Goal: Task Accomplishment & Management: Manage account settings

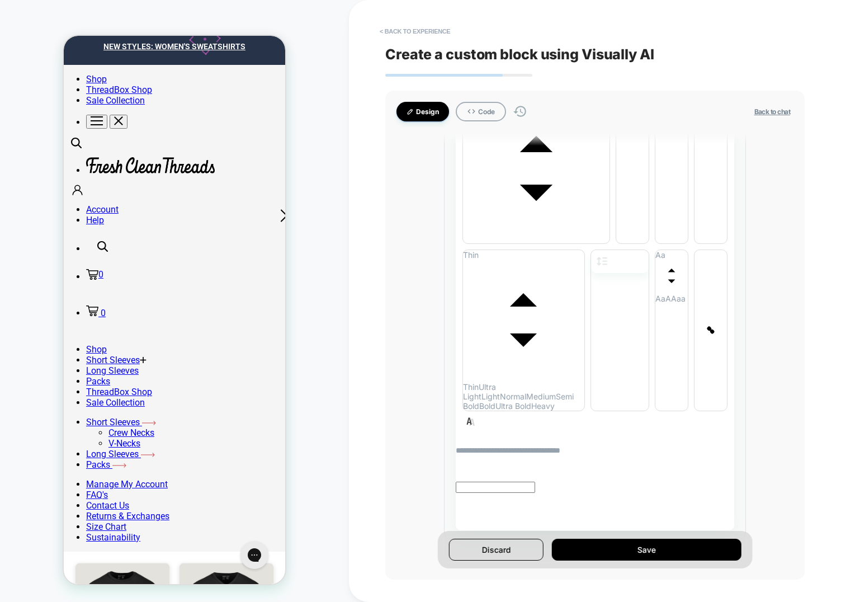
click at [322, 49] on div "HOMEPAGE Theme: MAIN" at bounding box center [174, 301] width 349 height 580
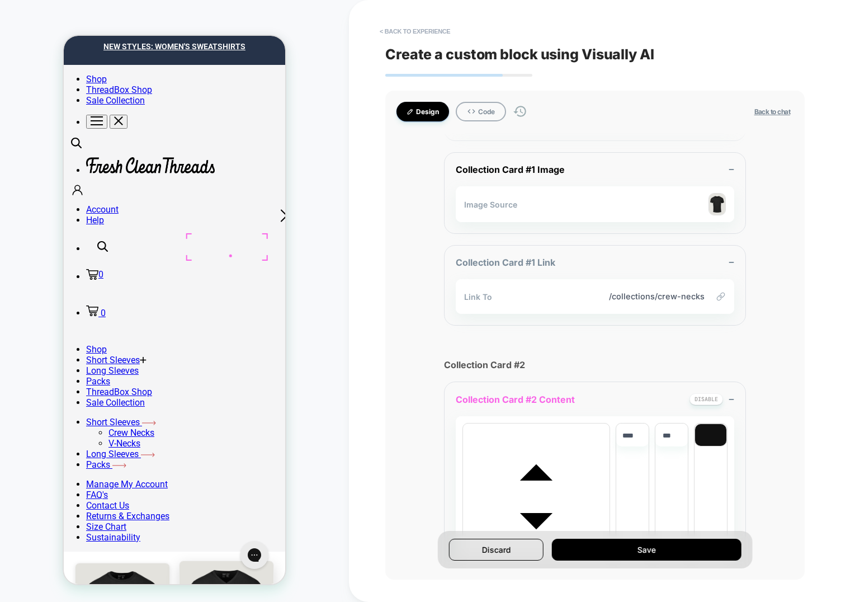
scroll to position [599, 0]
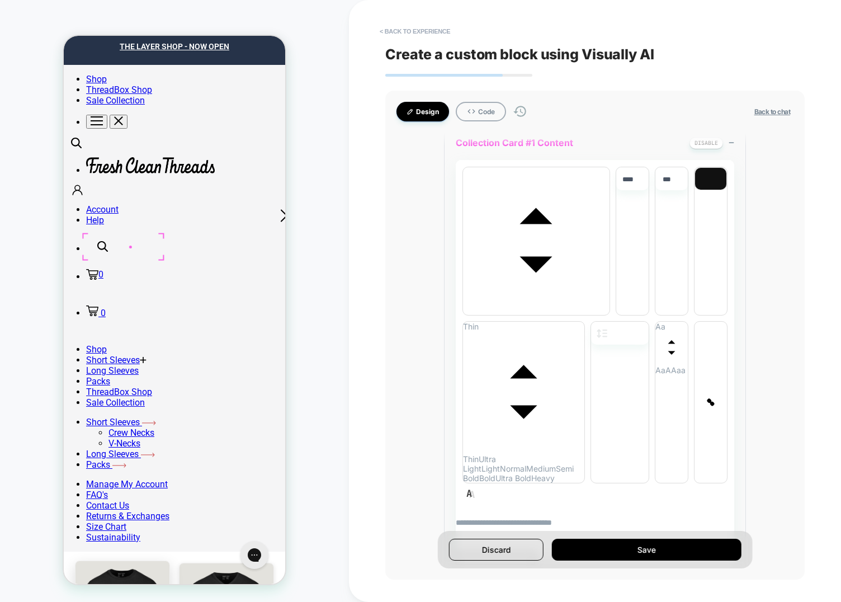
scroll to position [37, 0]
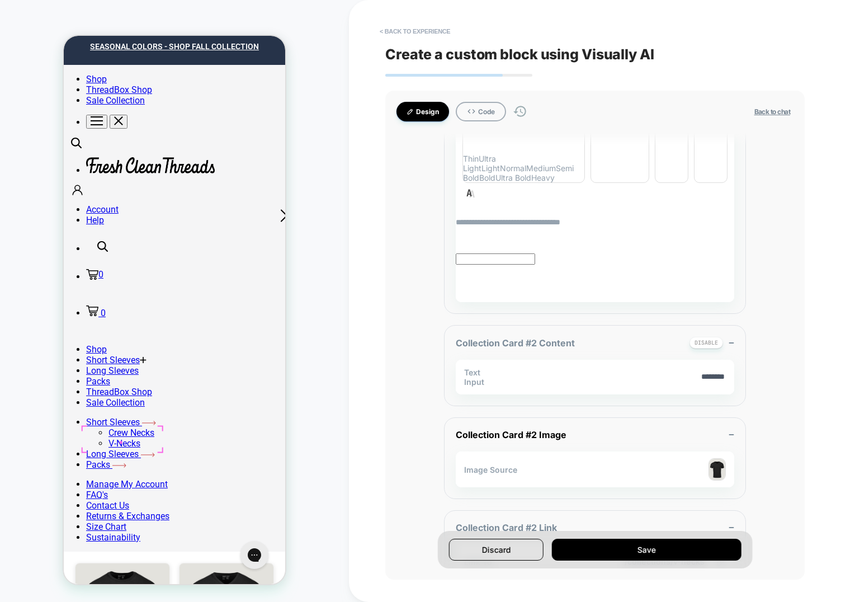
scroll to position [1161, 0]
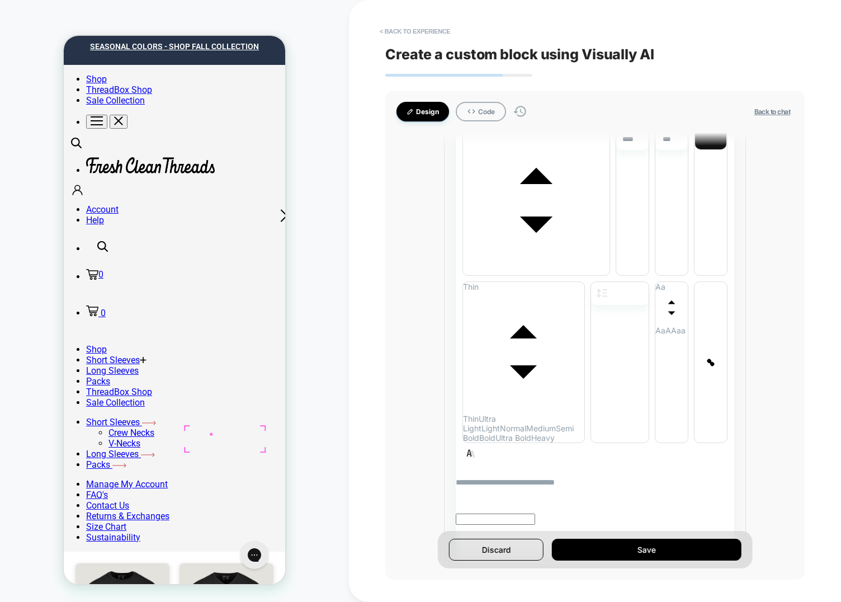
scroll to position [1723, 0]
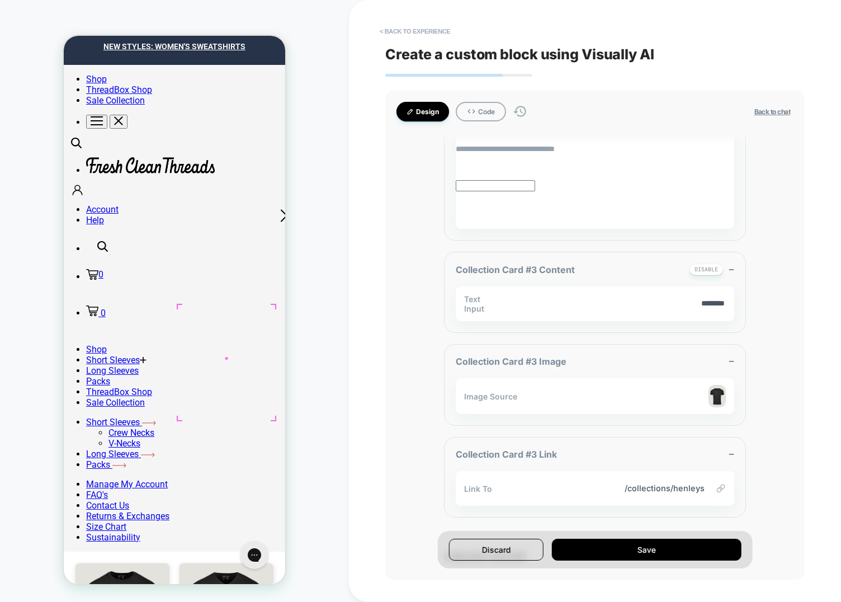
scroll to position [2056, 0]
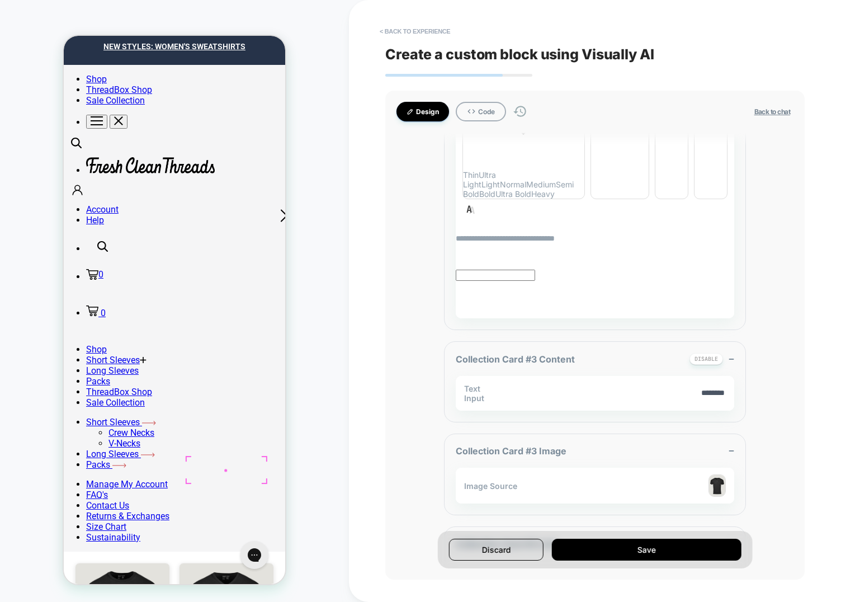
scroll to position [1964, 0]
click at [216, 291] on div "Remove All" at bounding box center [226, 301] width 106 height 22
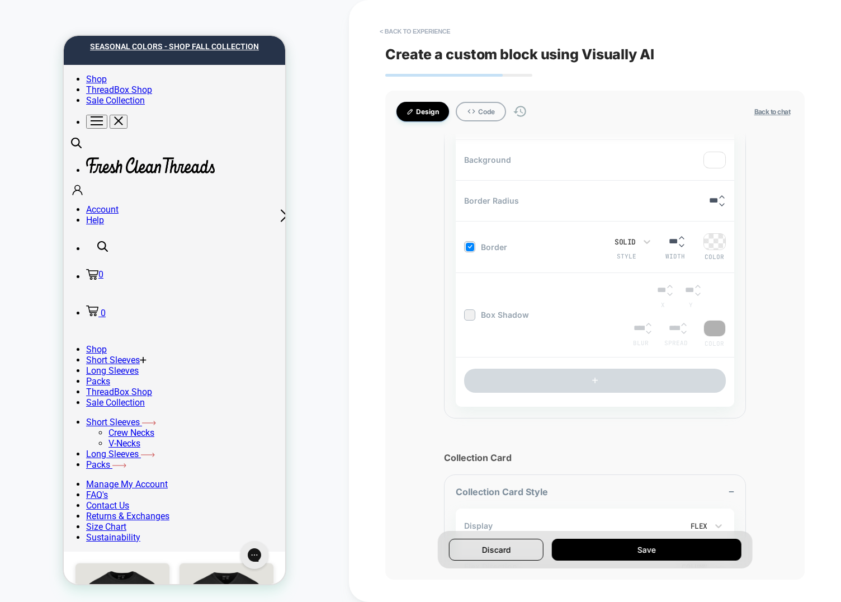
scroll to position [1000, 0]
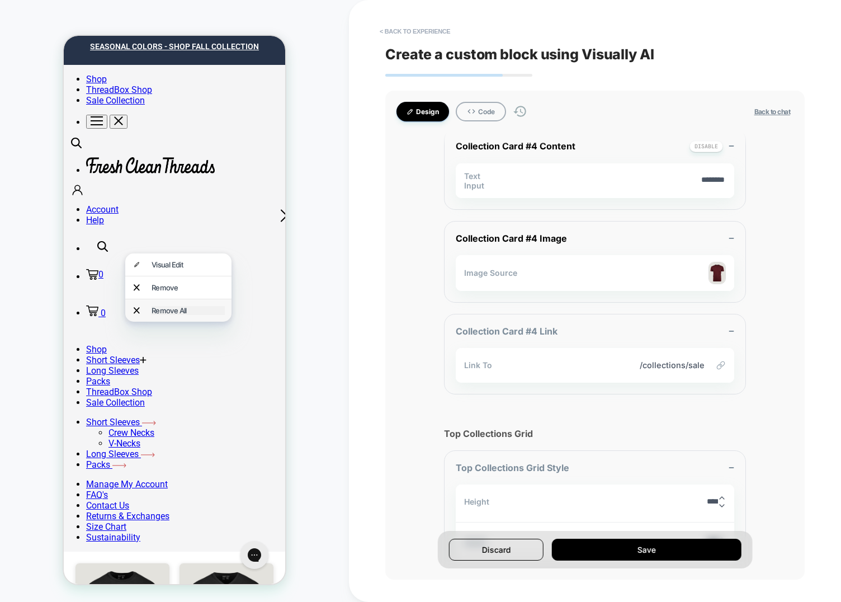
click at [160, 306] on div "Remove All" at bounding box center [188, 310] width 73 height 9
type textarea "*"
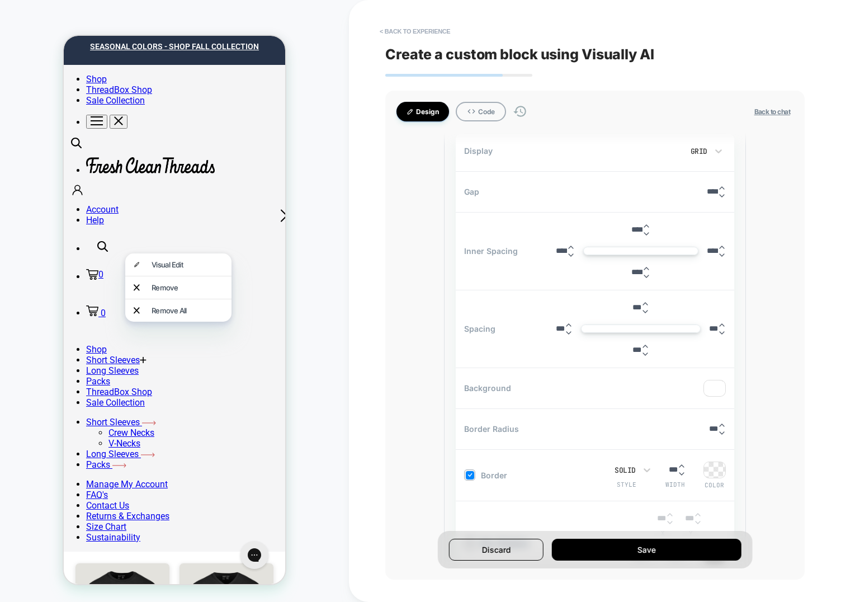
scroll to position [356, 0]
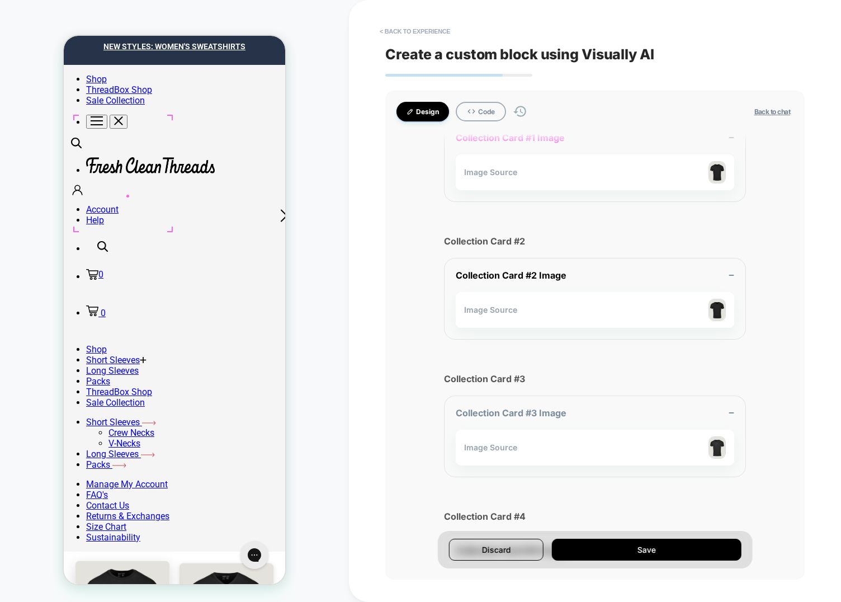
scroll to position [36, 0]
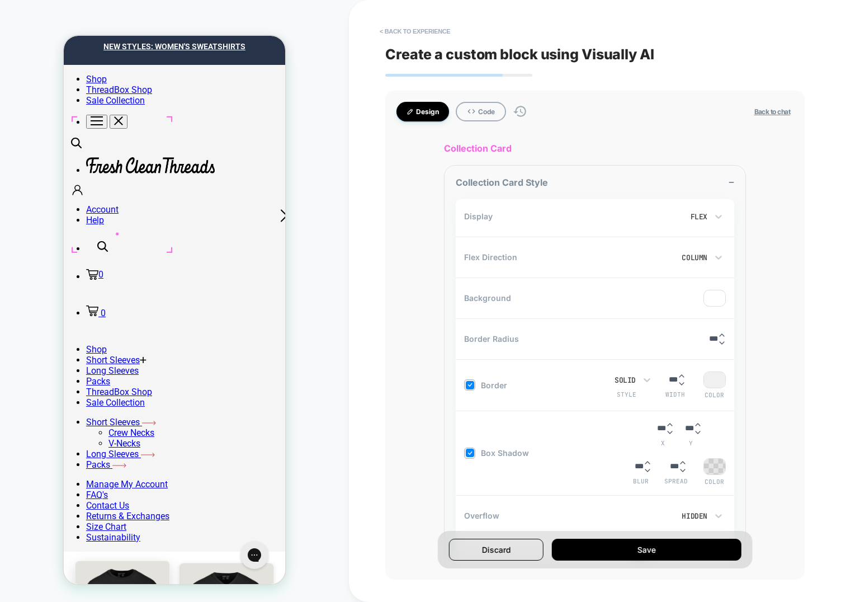
scroll to position [1538, 0]
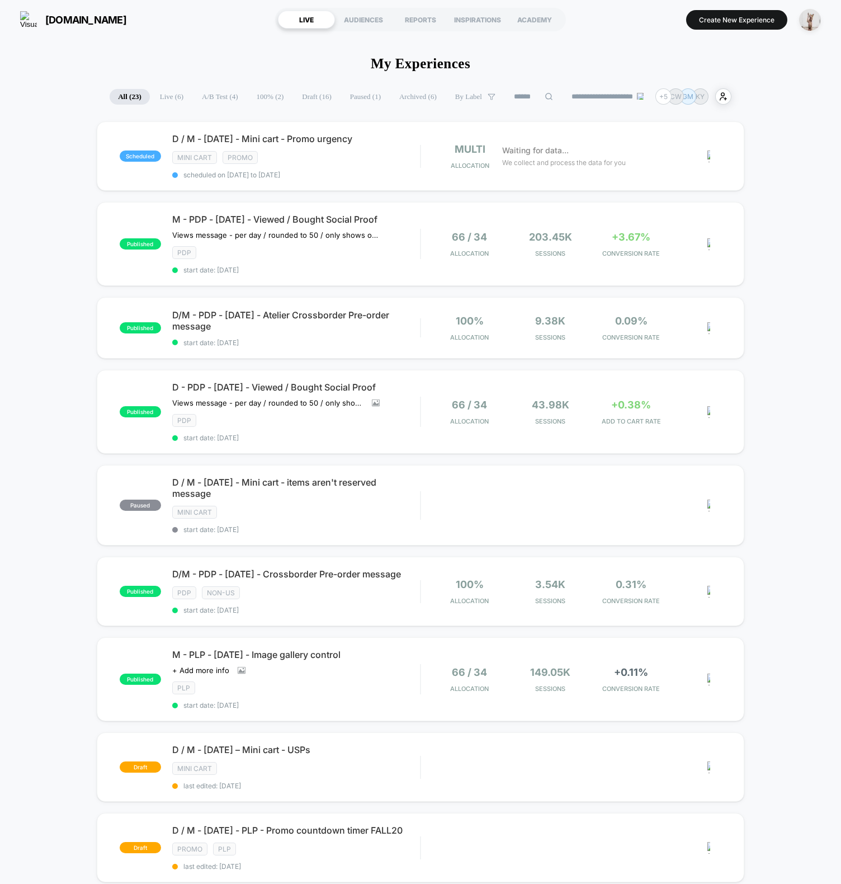
click at [211, 98] on span "A/B Test ( 4 )" at bounding box center [220, 97] width 53 height 16
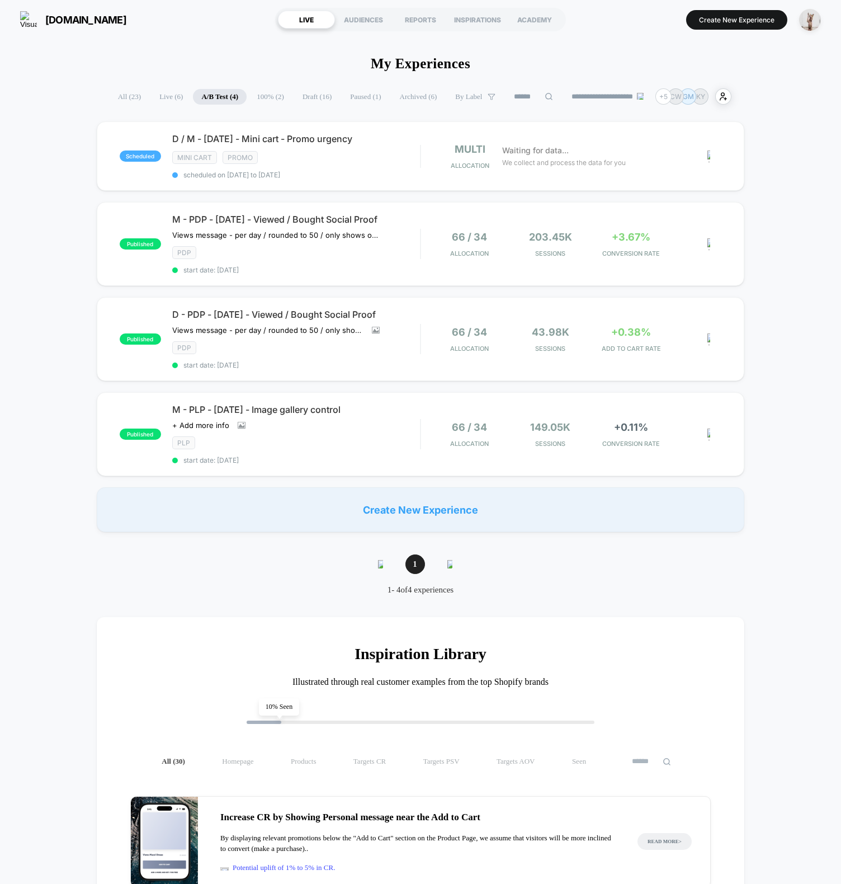
click at [417, 98] on span "Archived ( 6 )" at bounding box center [419, 97] width 54 height 16
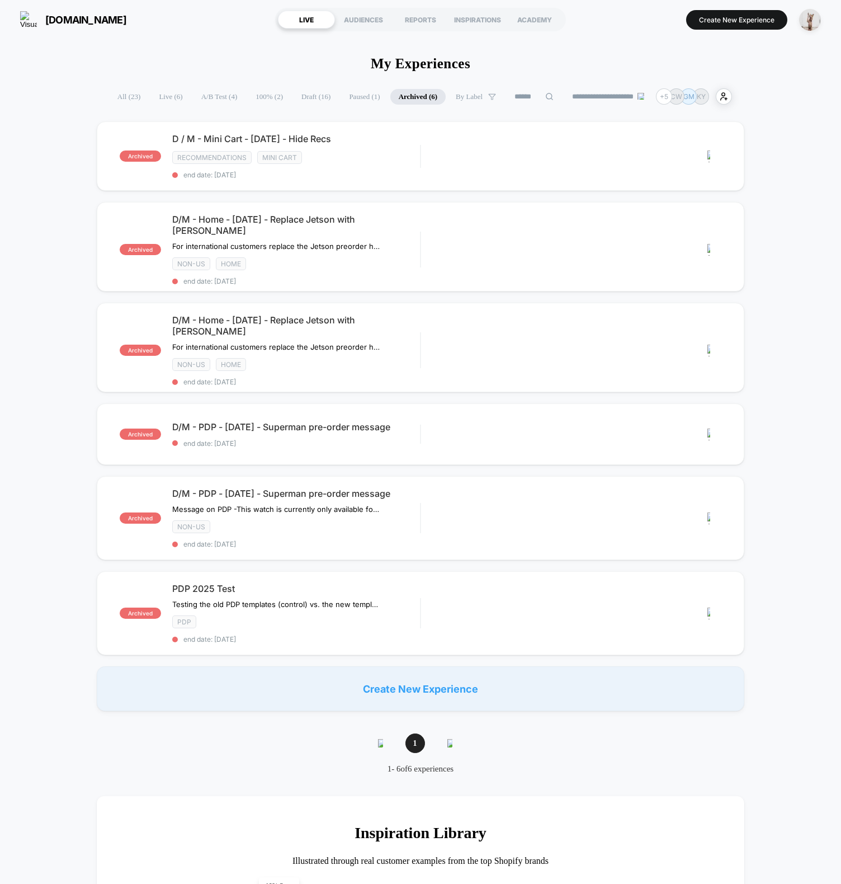
click at [764, 115] on div "**********" at bounding box center [420, 891] width 841 height 1607
click at [710, 244] on img at bounding box center [709, 250] width 3 height 12
click at [630, 274] on div "Archive" at bounding box center [651, 269] width 101 height 25
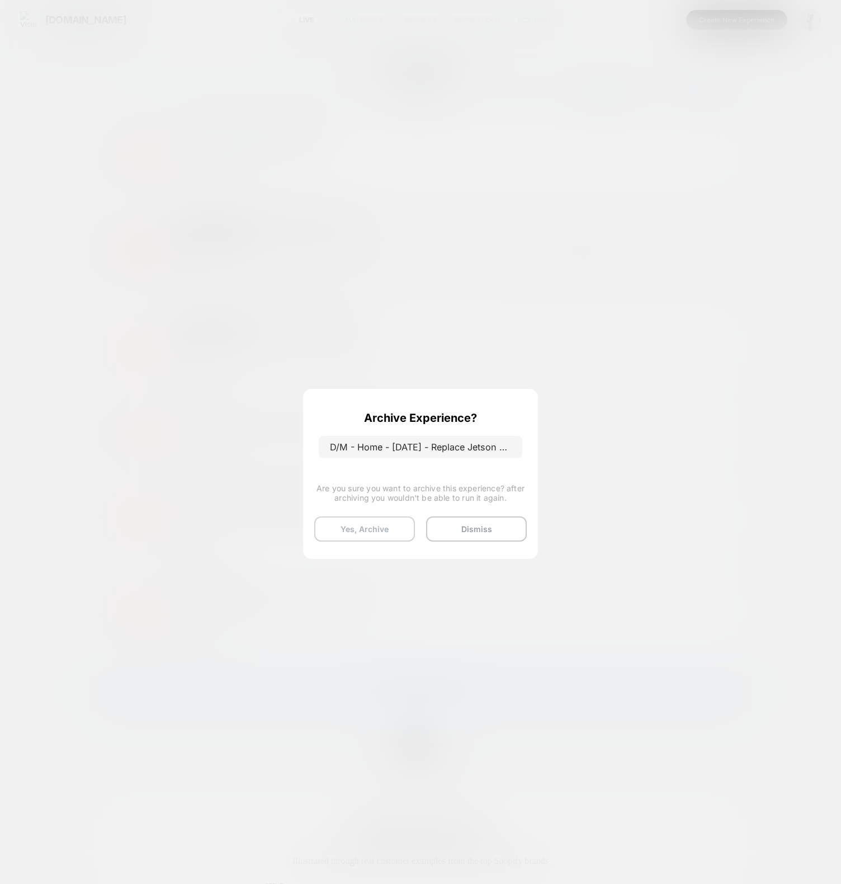
click at [376, 533] on button "Yes, Archive" at bounding box center [364, 528] width 101 height 25
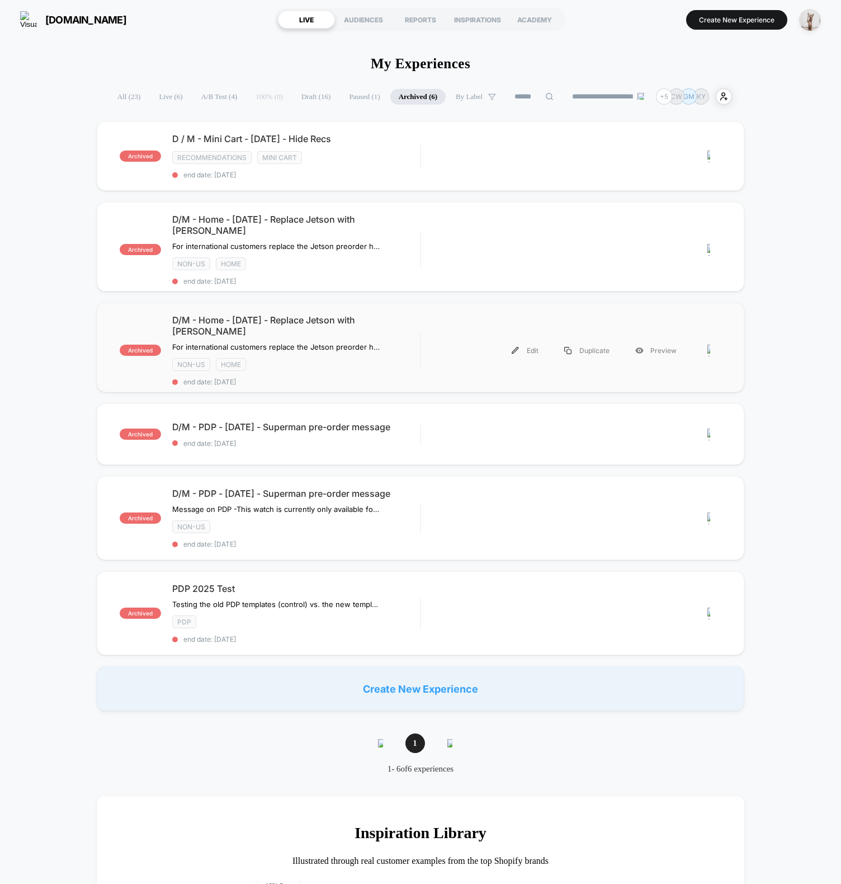
click at [710, 343] on div at bounding box center [715, 350] width 14 height 25
click at [647, 363] on div "Archive" at bounding box center [651, 368] width 101 height 25
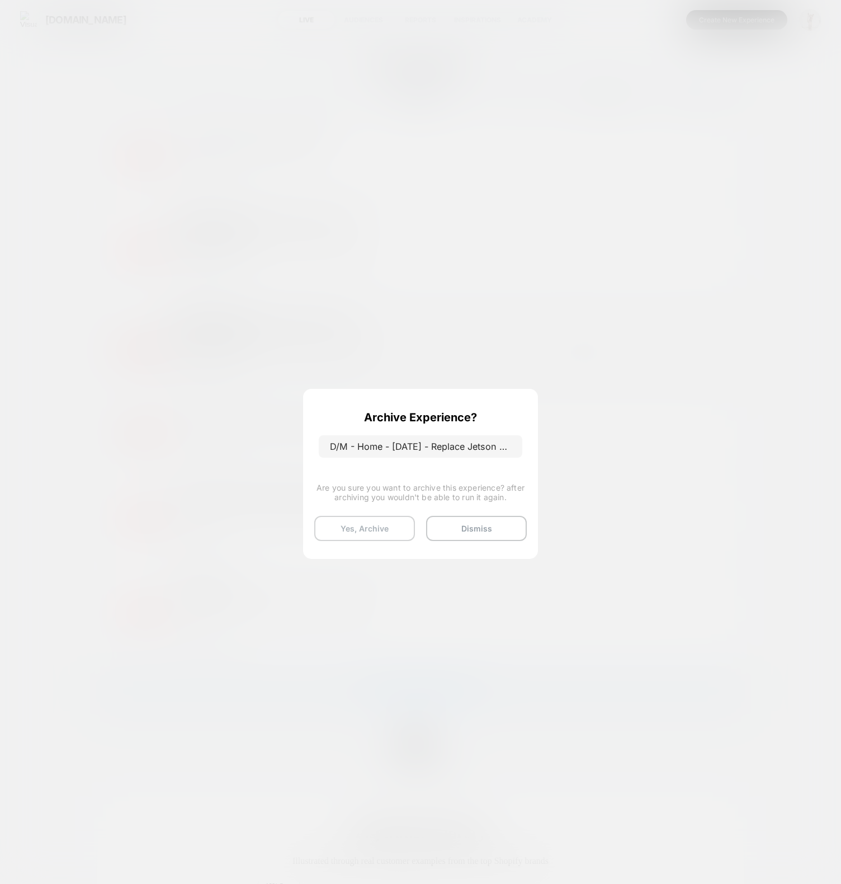
click at [377, 534] on button "Yes, Archive" at bounding box center [364, 528] width 101 height 25
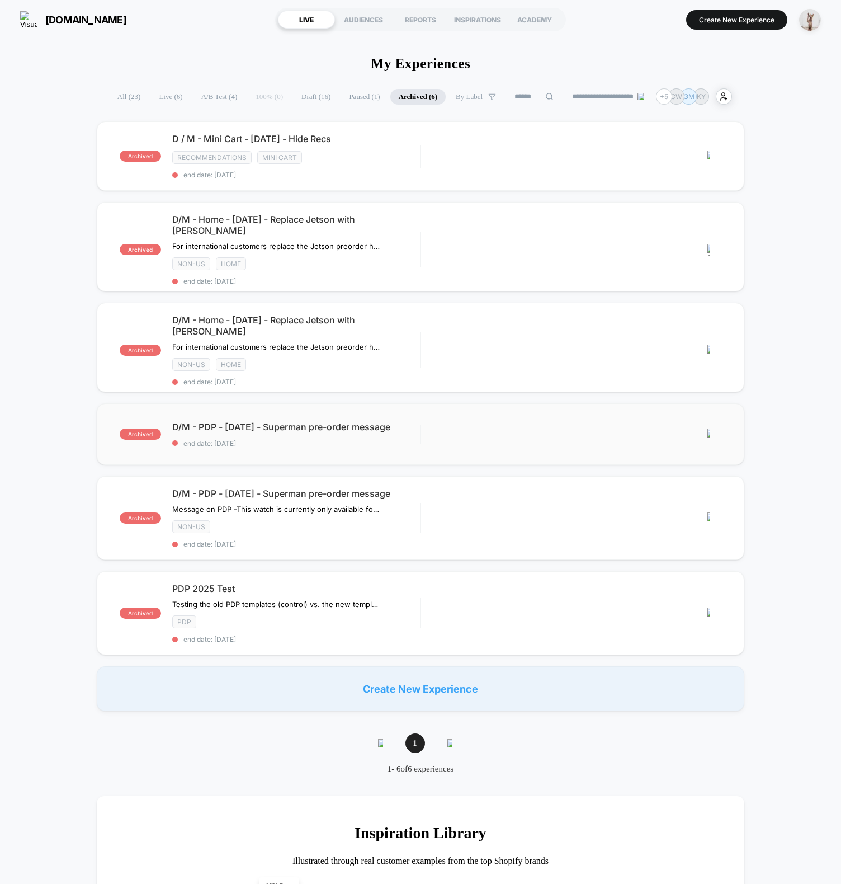
click at [709, 429] on img at bounding box center [709, 435] width 3 height 12
click at [112, 65] on div "**********" at bounding box center [420, 875] width 841 height 1673
click at [709, 153] on img at bounding box center [709, 156] width 3 height 12
click at [642, 180] on div "Archive" at bounding box center [651, 182] width 101 height 25
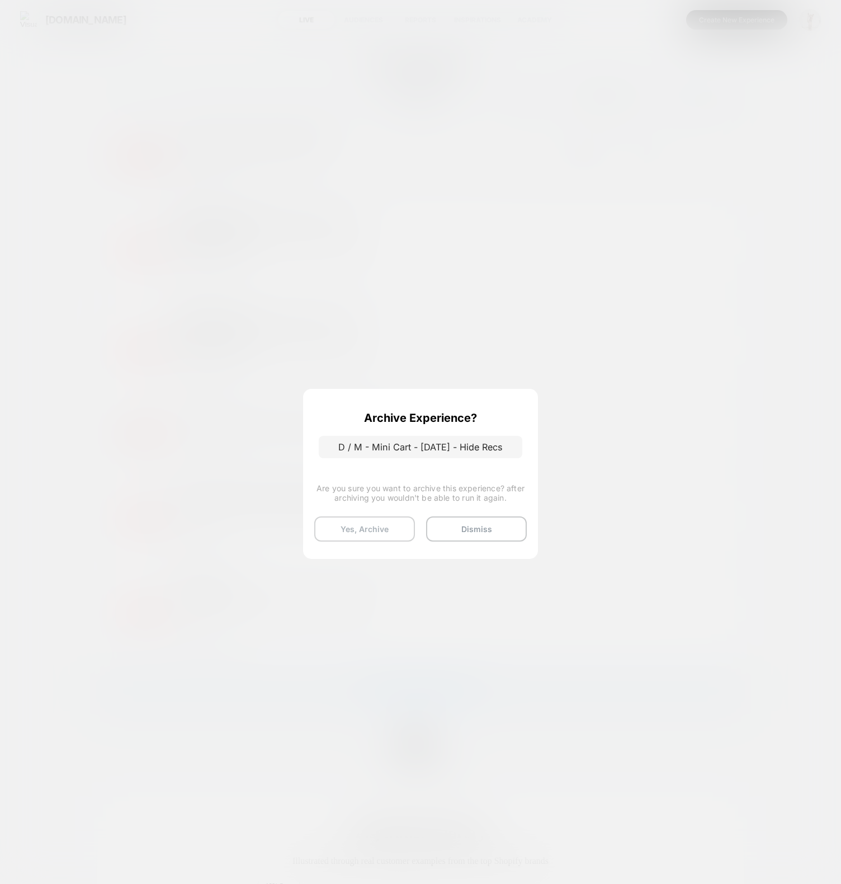
click at [384, 533] on button "Yes, Archive" at bounding box center [364, 528] width 101 height 25
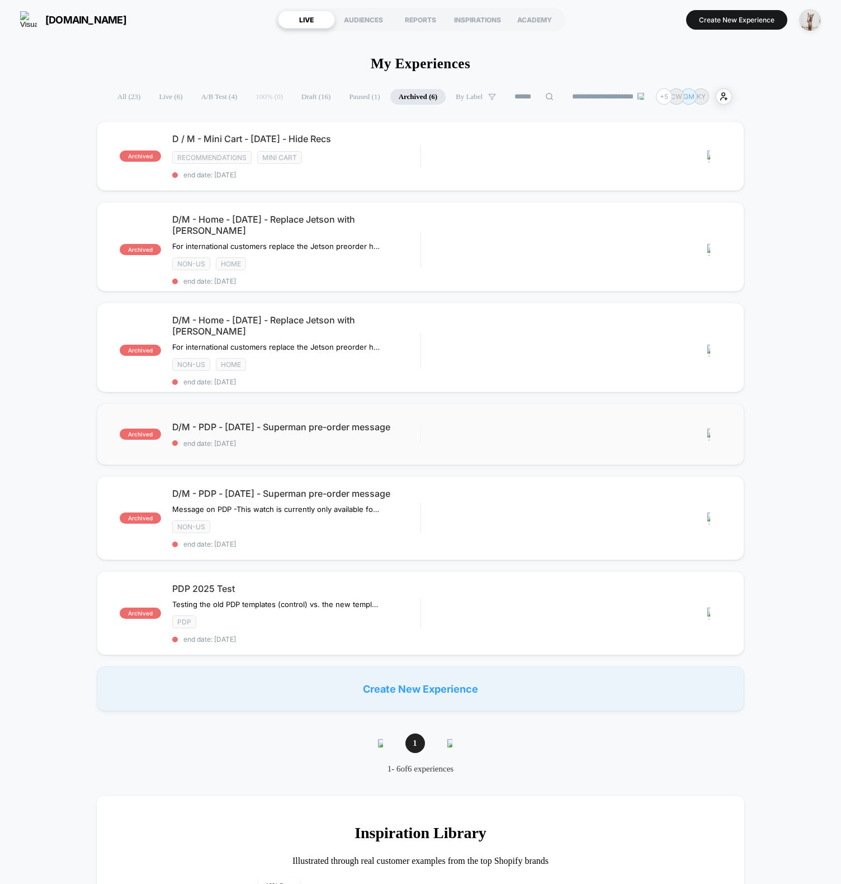
click at [709, 429] on img at bounding box center [709, 435] width 3 height 12
click at [634, 454] on div "Archive" at bounding box center [651, 453] width 101 height 25
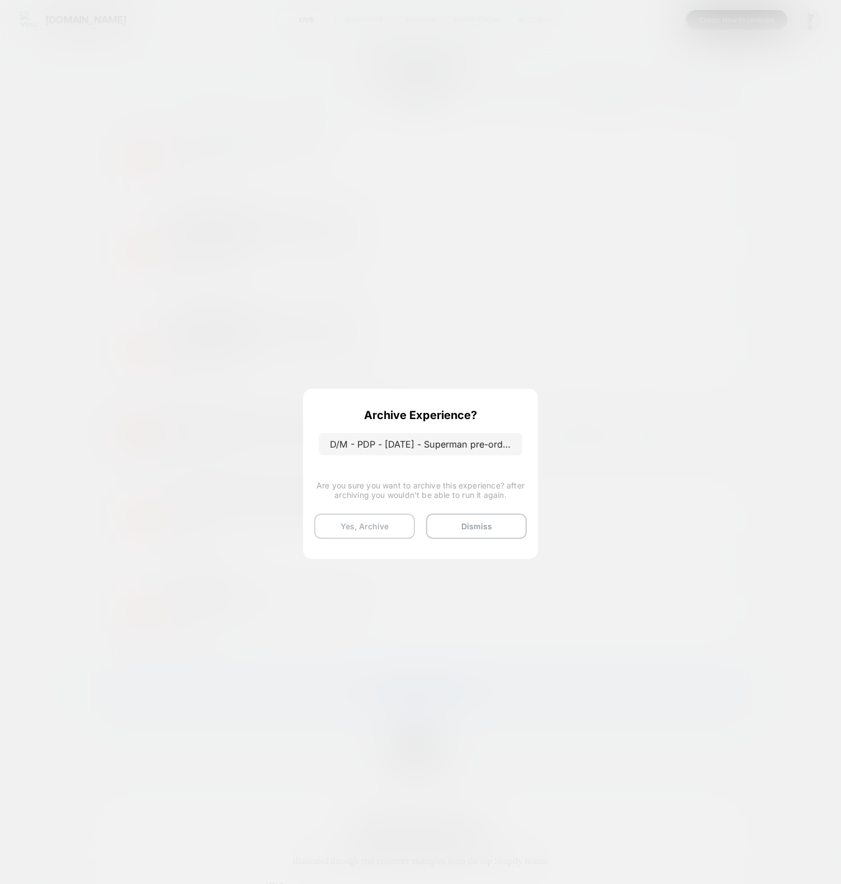
click at [343, 529] on button "Yes, Archive" at bounding box center [364, 526] width 101 height 25
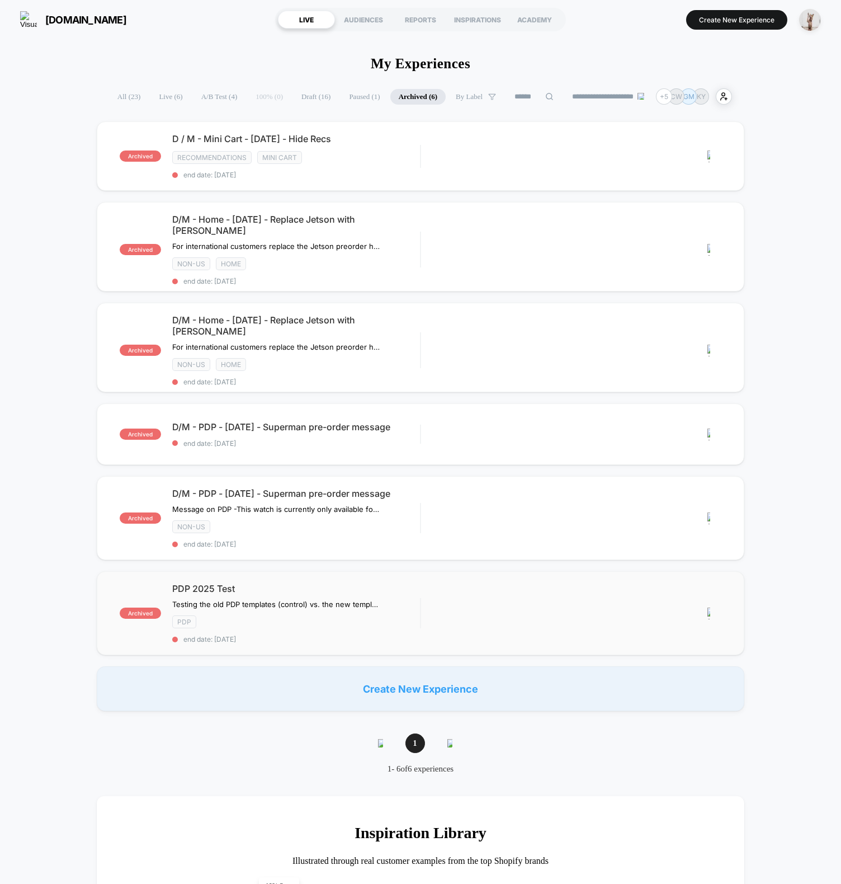
click at [710, 608] on img at bounding box center [709, 614] width 3 height 12
click at [671, 631] on div "Archive" at bounding box center [651, 630] width 101 height 25
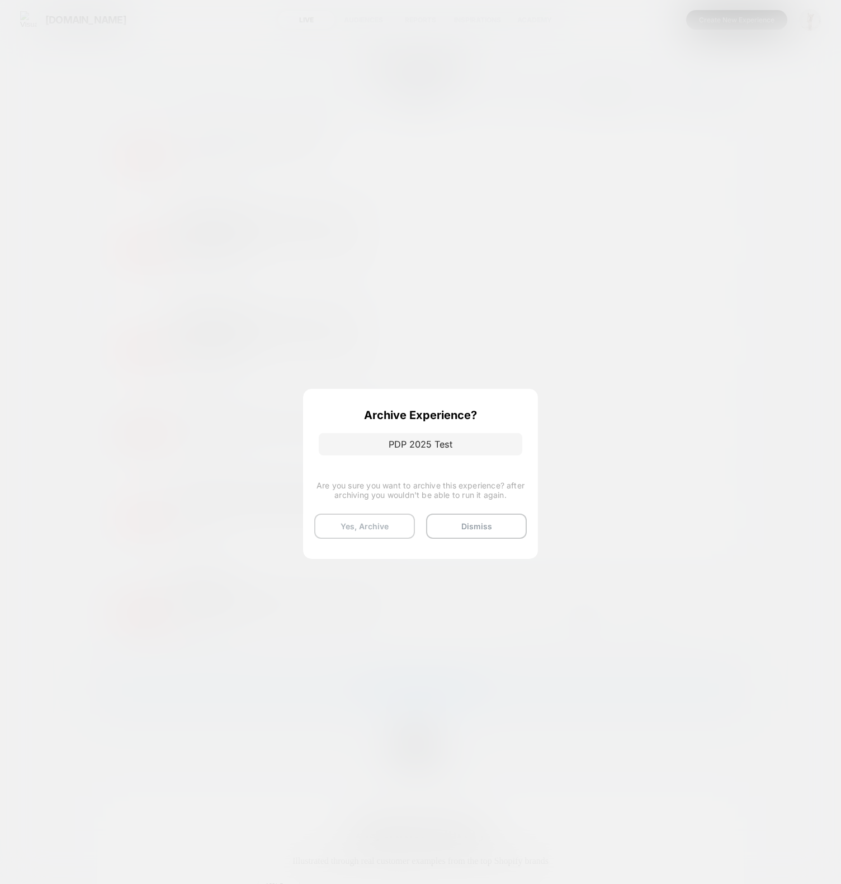
click at [338, 522] on button "Yes, Archive" at bounding box center [364, 526] width 101 height 25
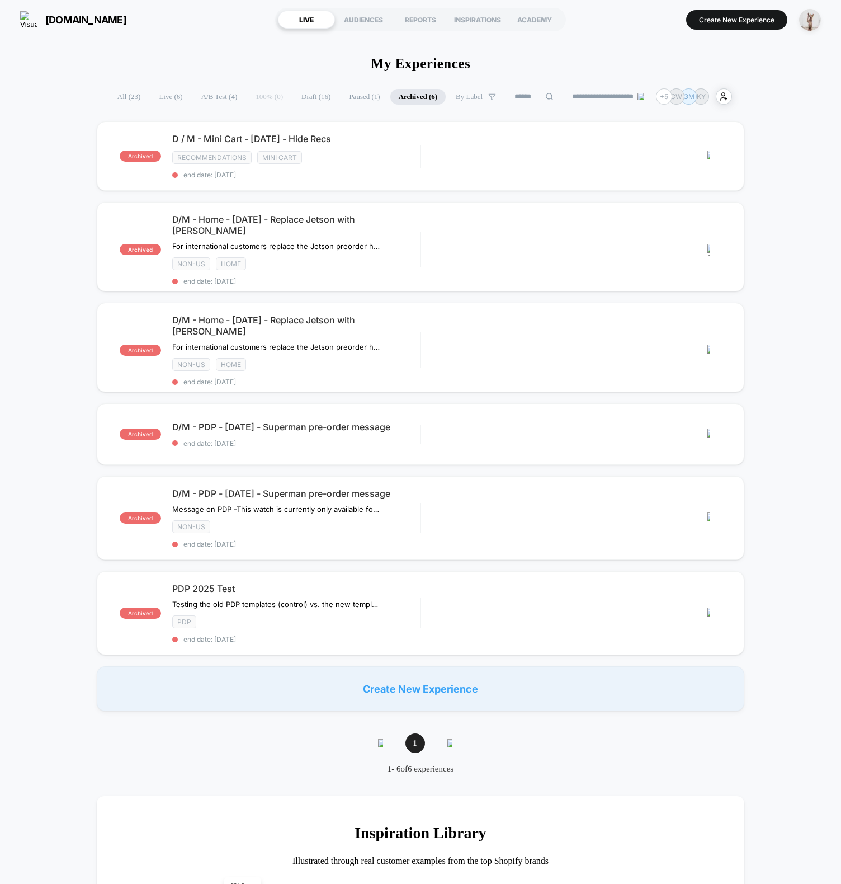
click at [45, 235] on div "archived D / M - Mini Cart - Sept25 - Hide Recs Recommendations Mini Cart end d…" at bounding box center [420, 416] width 841 height 590
click at [170, 18] on section "[DOMAIN_NAME]" at bounding box center [142, 20] width 250 height 28
